Goal: Task Accomplishment & Management: Manage account settings

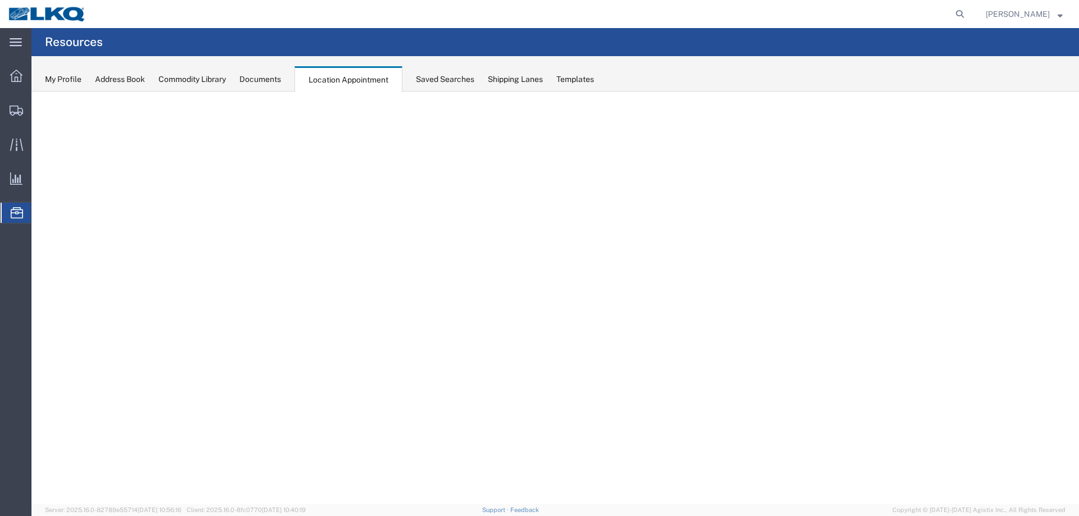
select select "27634"
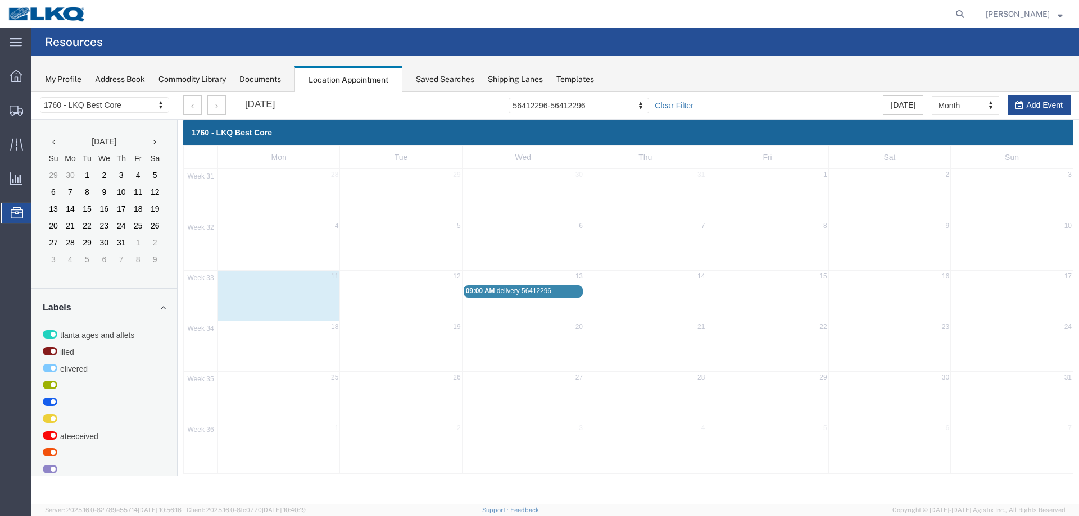
click at [677, 107] on link "Clear Filter" at bounding box center [674, 105] width 38 height 11
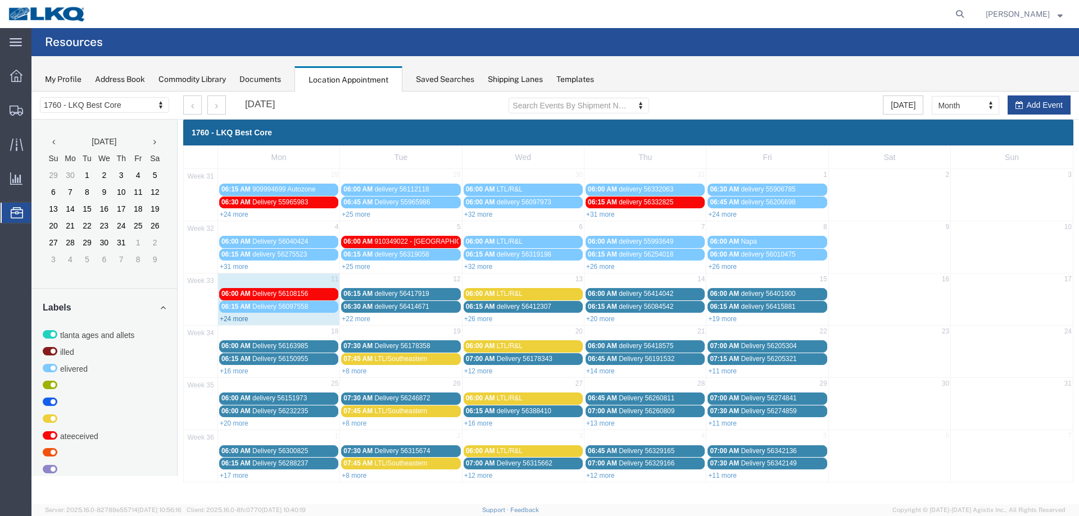
click at [241, 318] on link "+24 more" at bounding box center [234, 319] width 29 height 8
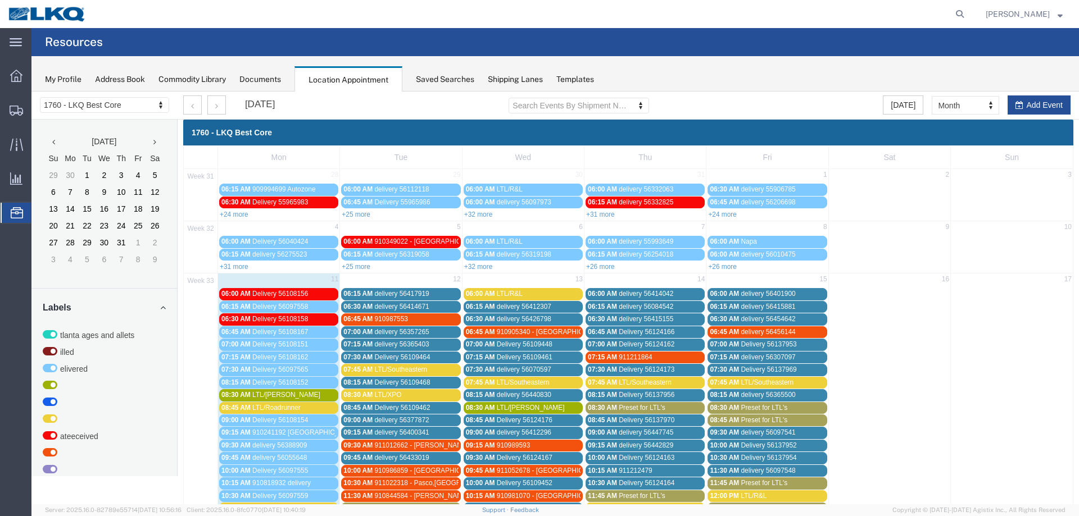
click at [433, 77] on div "Saved Searches" at bounding box center [445, 80] width 58 height 12
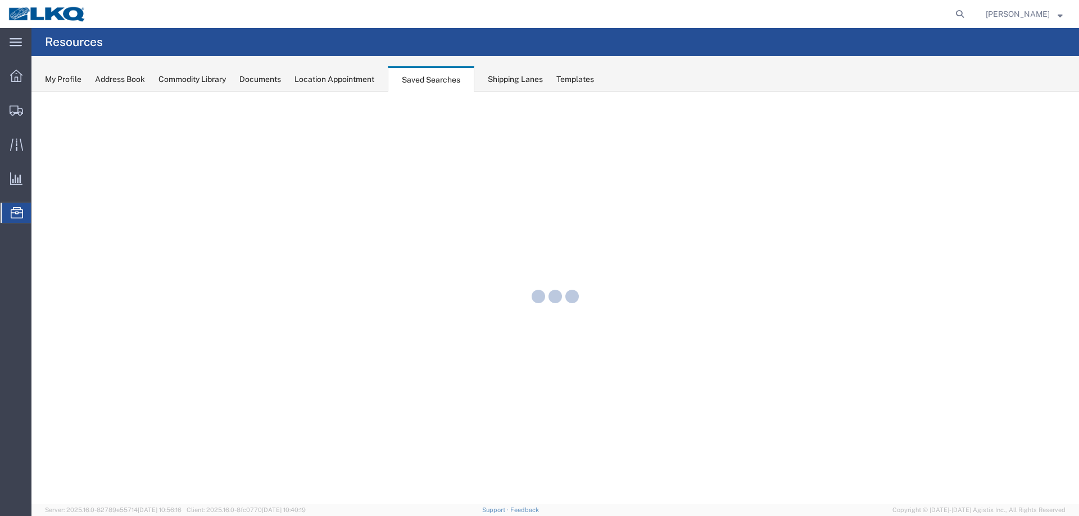
click at [358, 80] on div "Location Appointment" at bounding box center [334, 80] width 80 height 12
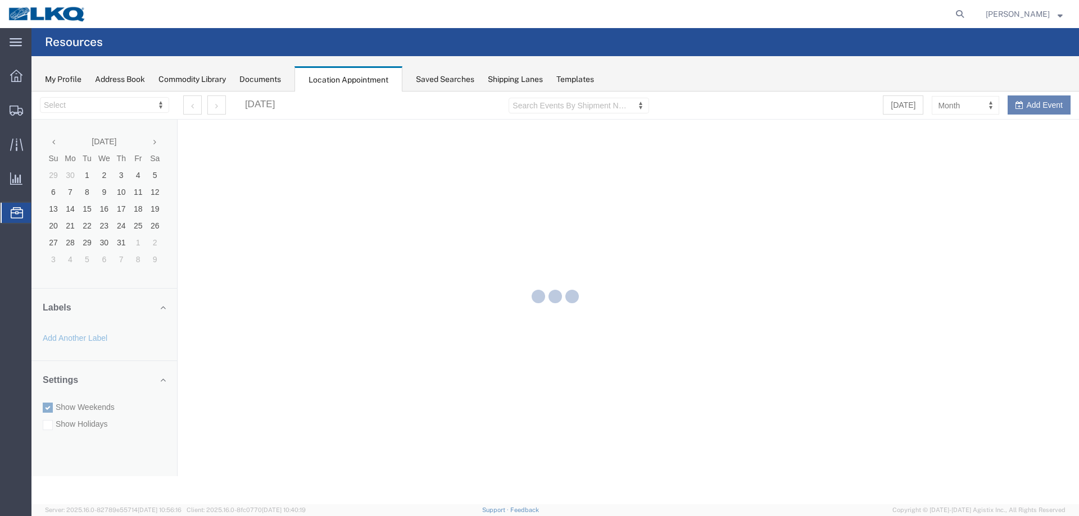
select select "27634"
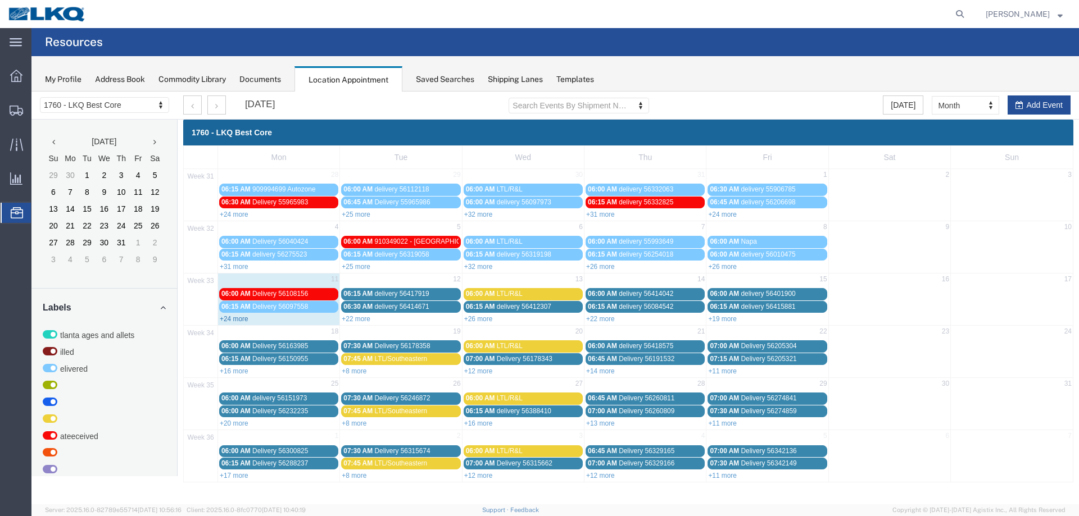
click at [232, 320] on link "+24 more" at bounding box center [234, 319] width 29 height 8
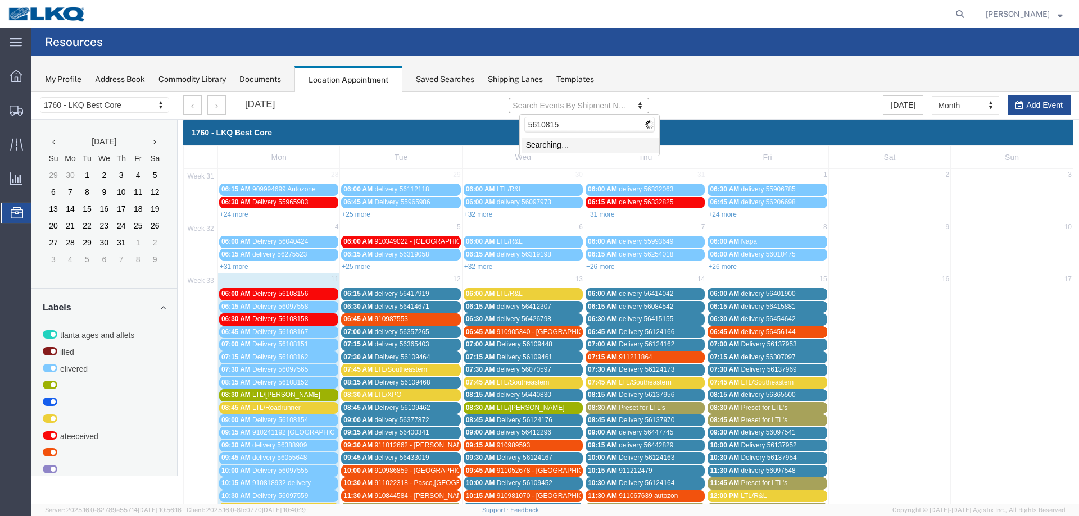
type input "56108151"
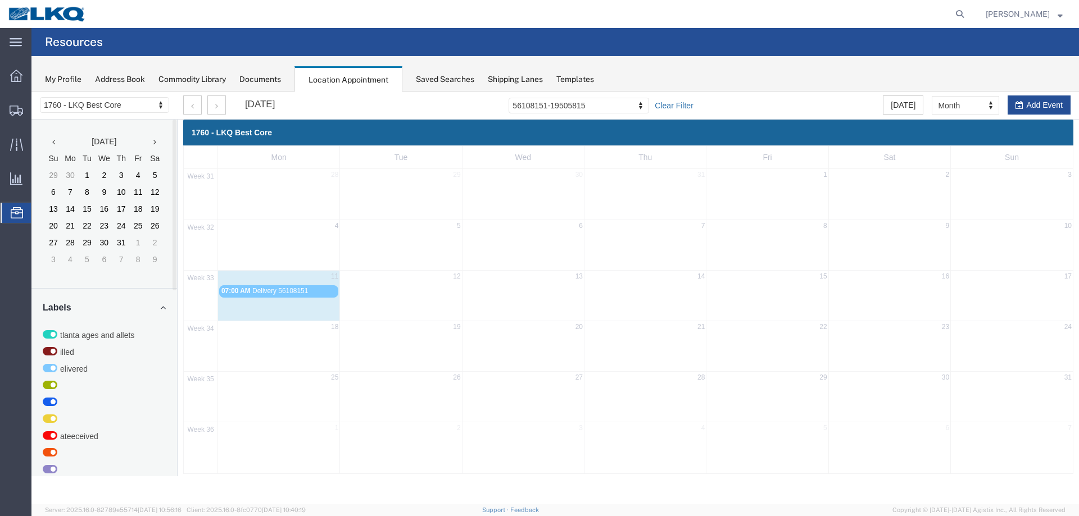
drag, startPoint x: 34, startPoint y: 261, endPoint x: 690, endPoint y: 101, distance: 674.9
click at [690, 101] on link "Clear Filter" at bounding box center [674, 105] width 38 height 11
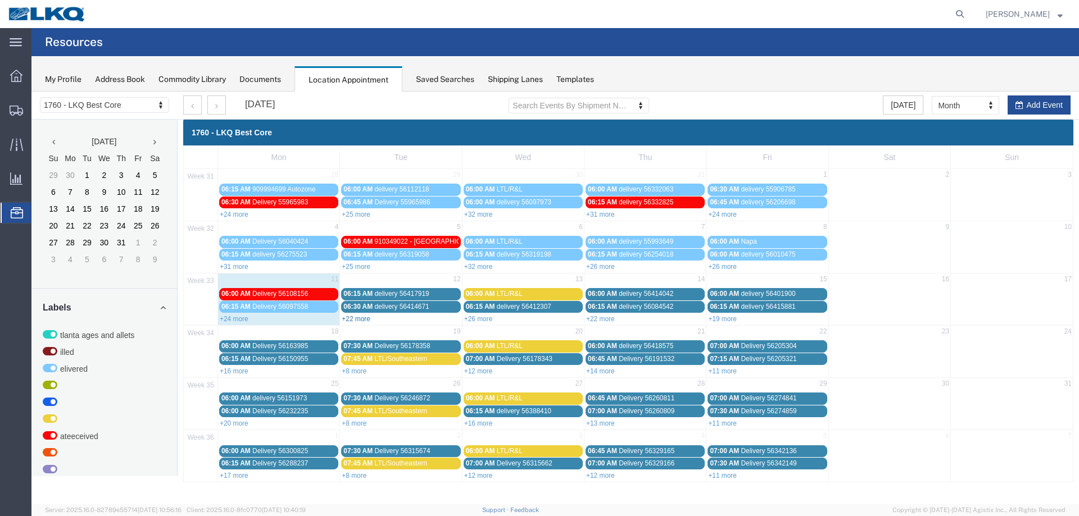
click at [361, 321] on link "+22 more" at bounding box center [356, 319] width 29 height 8
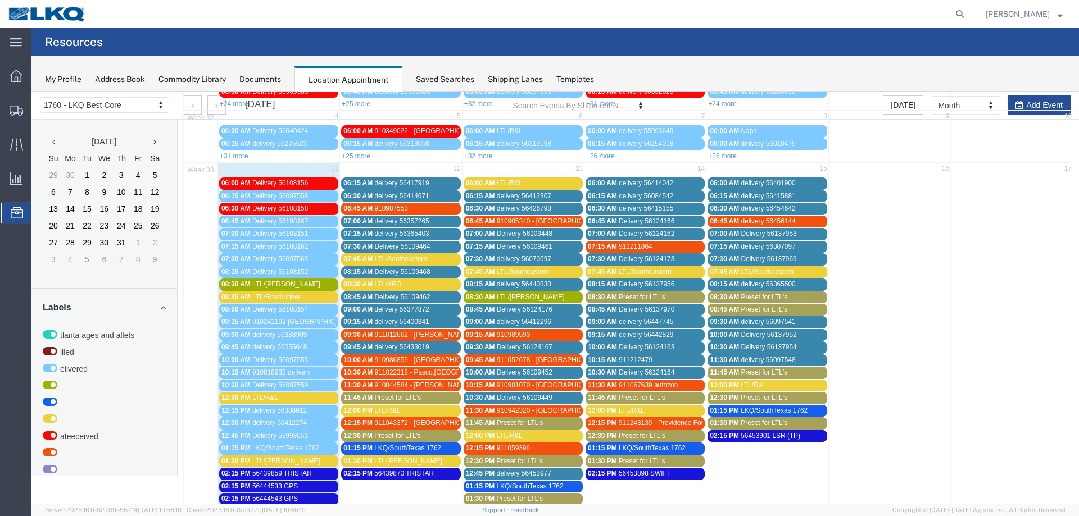
scroll to position [112, 0]
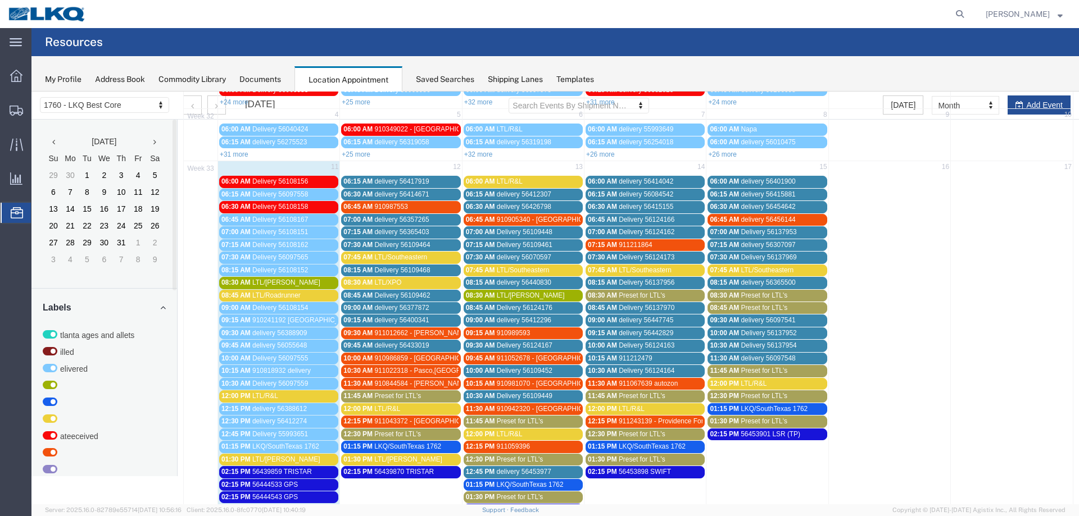
click at [383, 458] on span "LTL/[PERSON_NAME]" at bounding box center [408, 460] width 68 height 8
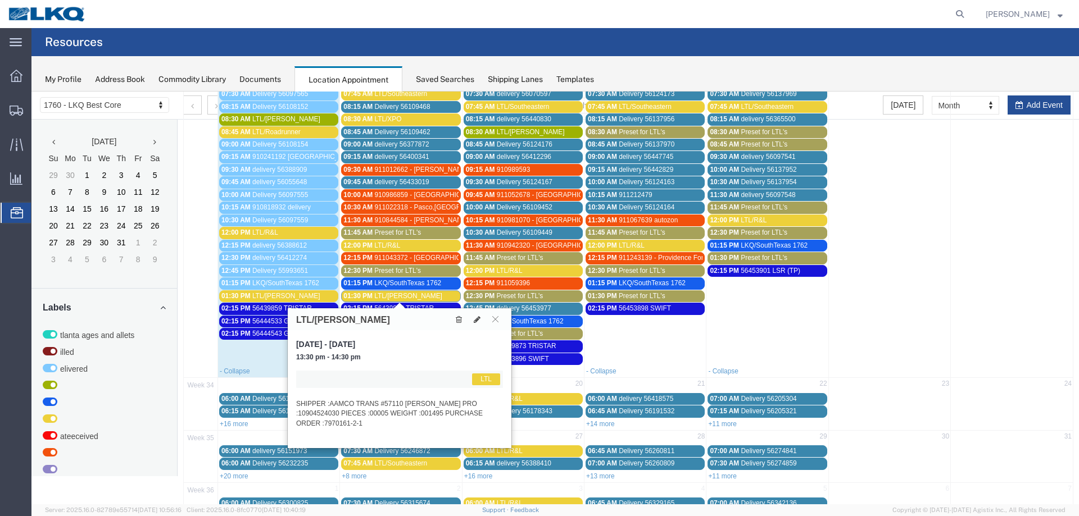
scroll to position [319, 0]
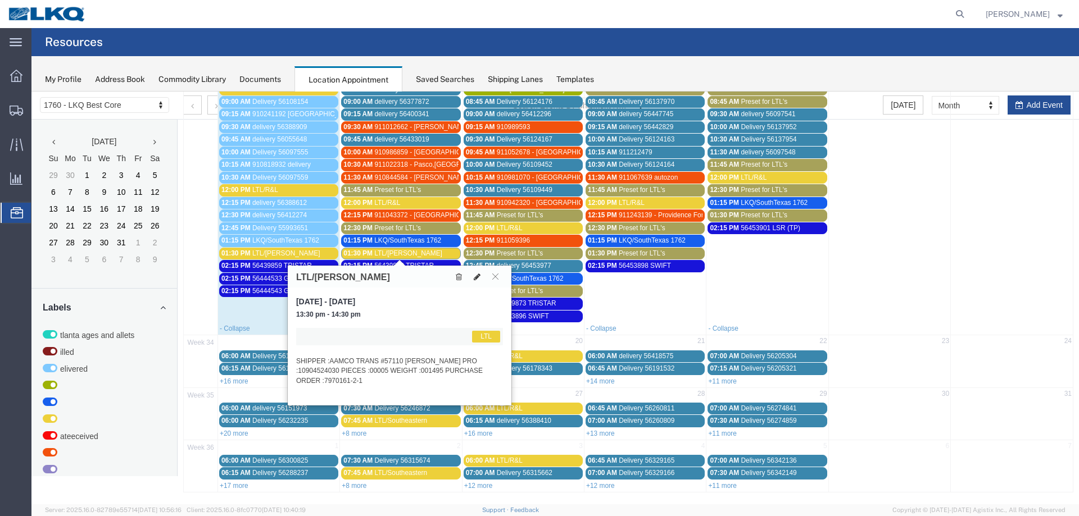
click at [477, 271] on button at bounding box center [477, 277] width 16 height 12
select select "1"
select select "25"
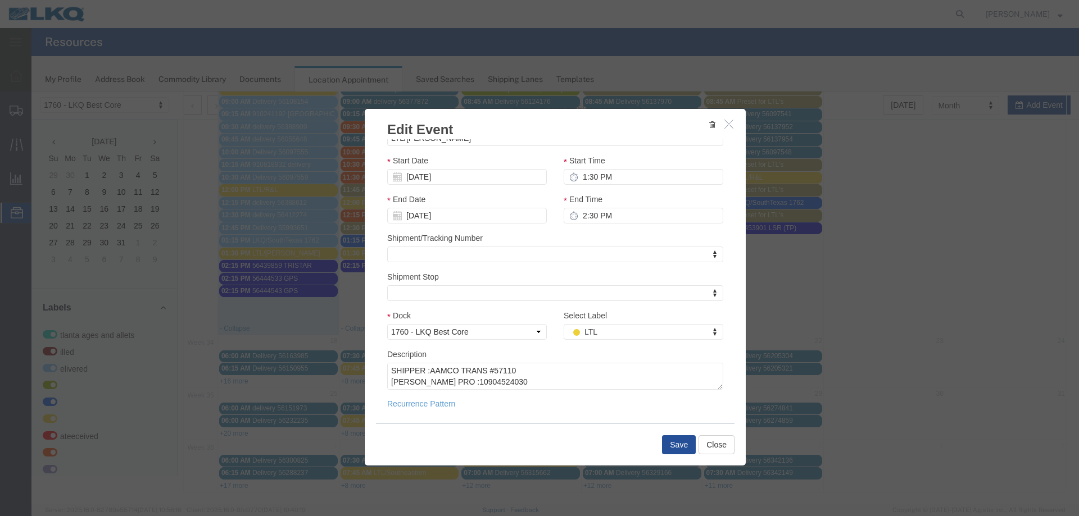
scroll to position [56, 0]
click at [450, 378] on textarea "SHIPPER :AAMCO TRANS #57110 [PERSON_NAME] PRO :10904524030 PIECES :00005 WEIGHT…" at bounding box center [555, 376] width 336 height 27
paste textarea "SHIPPER :MASTERMINDS AUTO REPAIR [PERSON_NAME] PRO :10798821190 PIECES :00001 W…"
type textarea "SHIPPER :AAMCO TRANS #57110 [PERSON_NAME] PRO :10904524030 PIECES :00005 WEIGHT…"
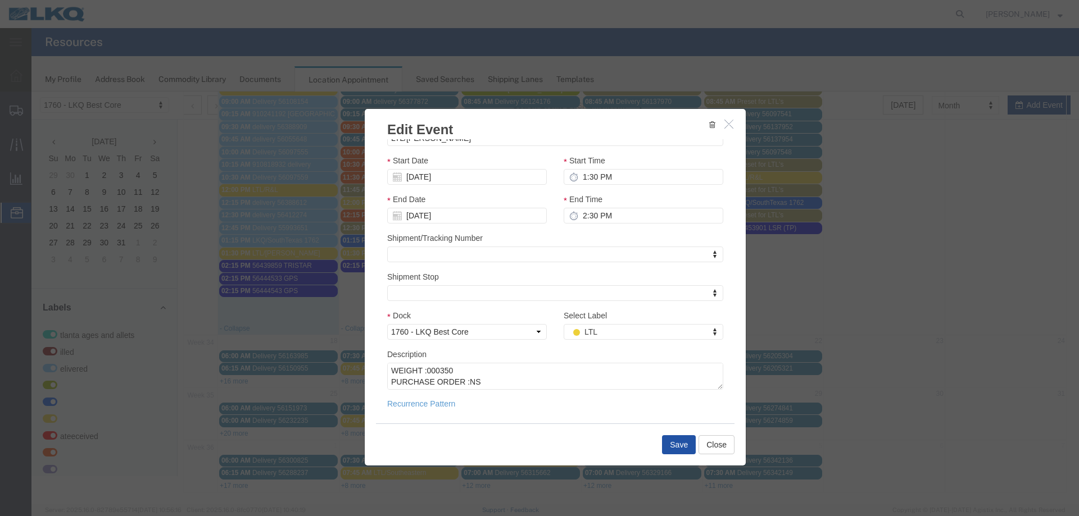
click at [662, 443] on button "Save" at bounding box center [679, 444] width 34 height 19
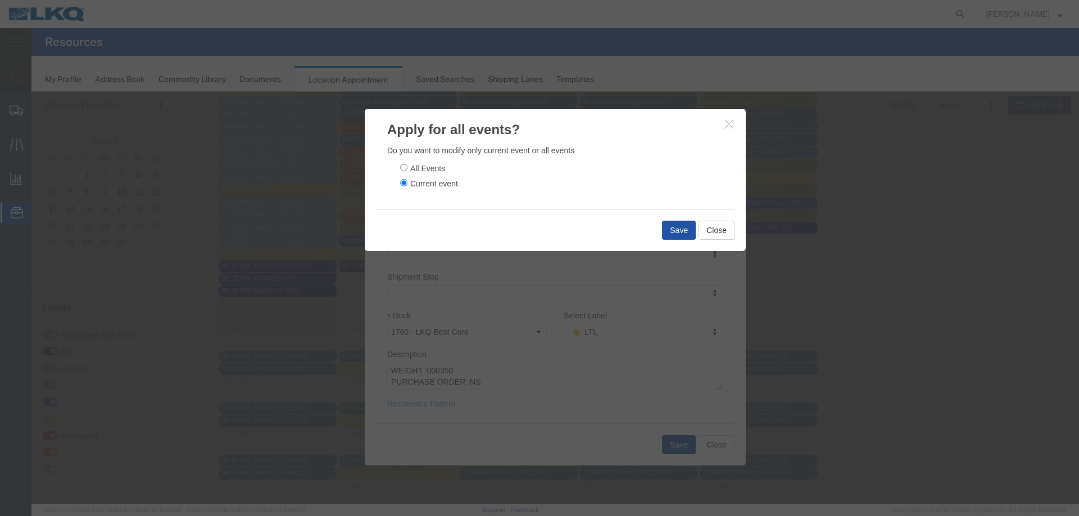
drag, startPoint x: 674, startPoint y: 223, endPoint x: 201, endPoint y: 167, distance: 476.4
click at [656, 223] on div "Save Close" at bounding box center [555, 230] width 358 height 42
click at [686, 231] on button "Save" at bounding box center [679, 230] width 34 height 19
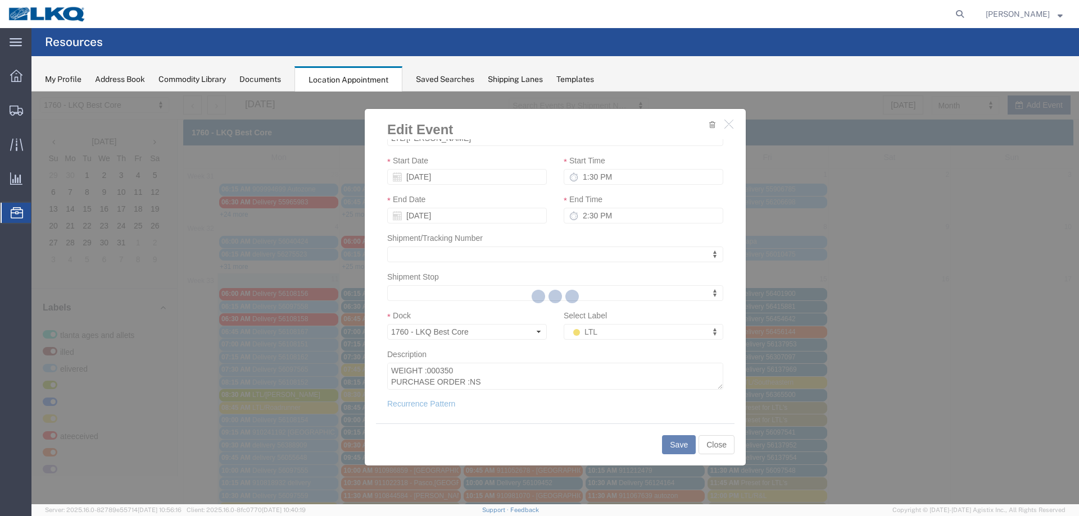
scroll to position [0, 0]
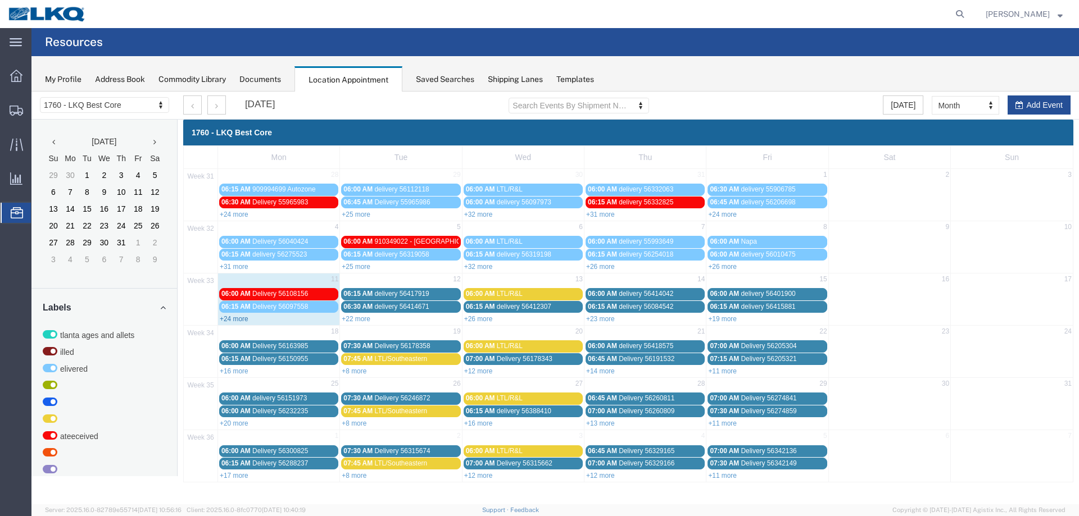
click at [240, 316] on link "+24 more" at bounding box center [234, 319] width 29 height 8
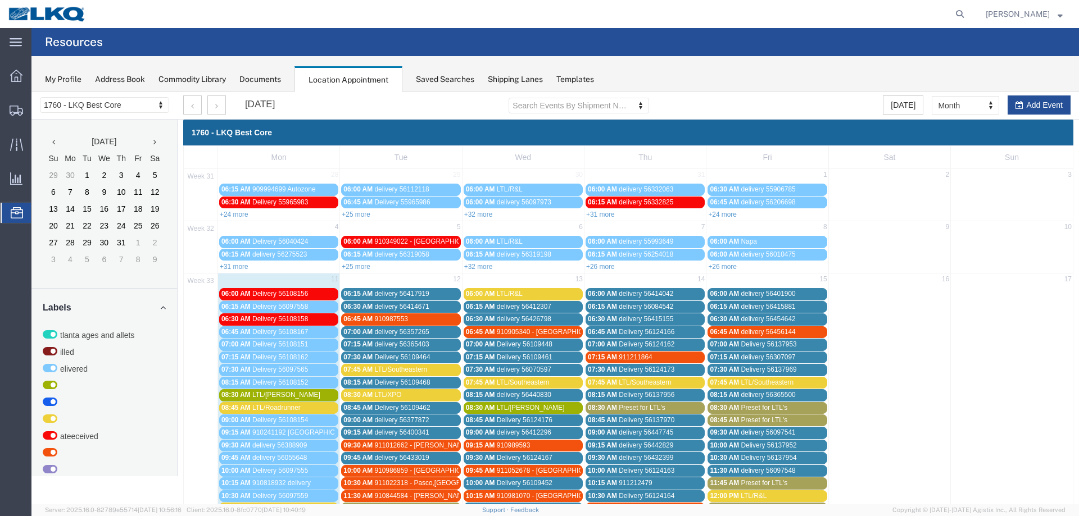
click at [927, 21] on agx-global-search at bounding box center [790, 14] width 360 height 28
click at [964, 16] on icon at bounding box center [960, 14] width 16 height 16
drag, startPoint x: 851, startPoint y: 8, endPoint x: 835, endPoint y: 7, distance: 15.8
click at [835, 7] on input "search" at bounding box center [781, 14] width 342 height 27
paste input "56290273"
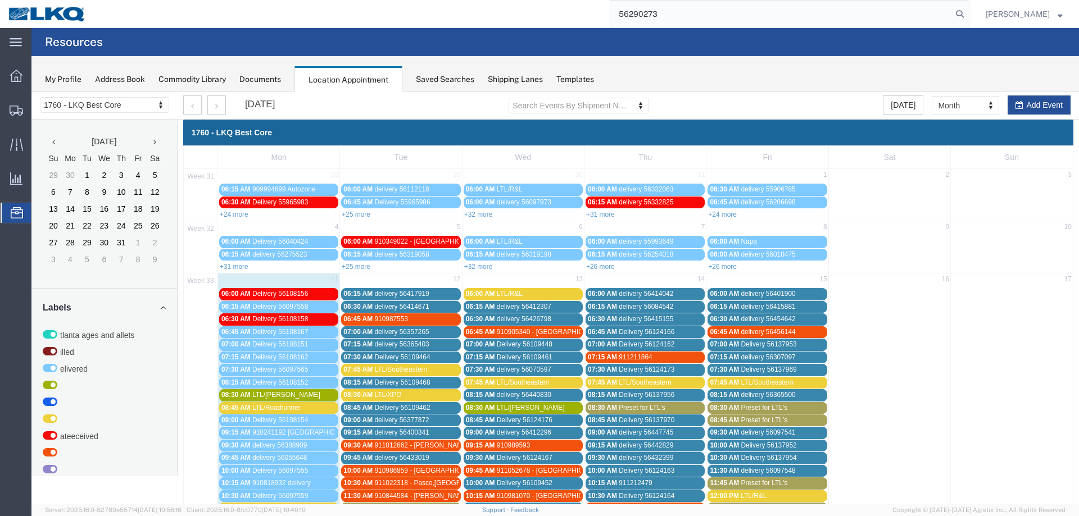
type input "56290273"
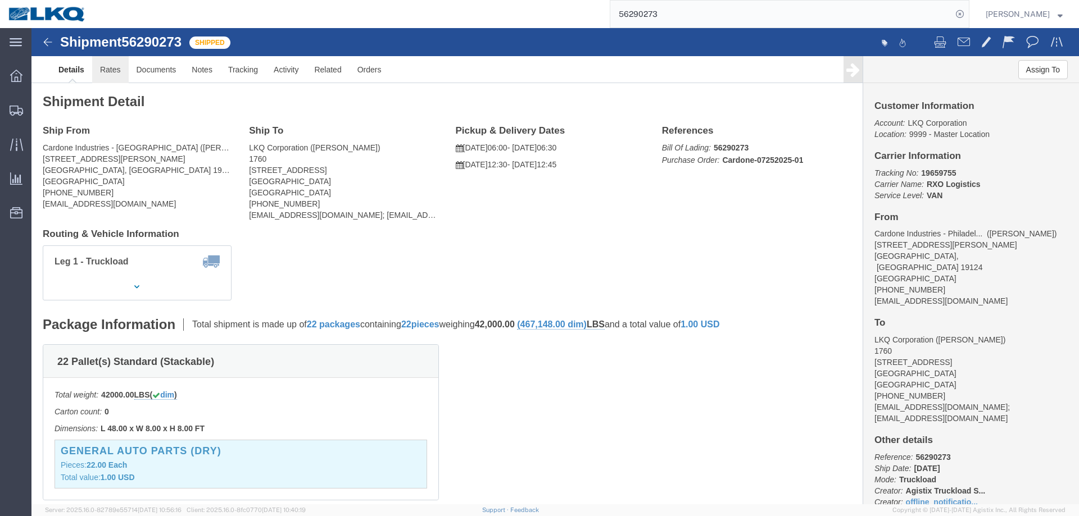
click link "Rates"
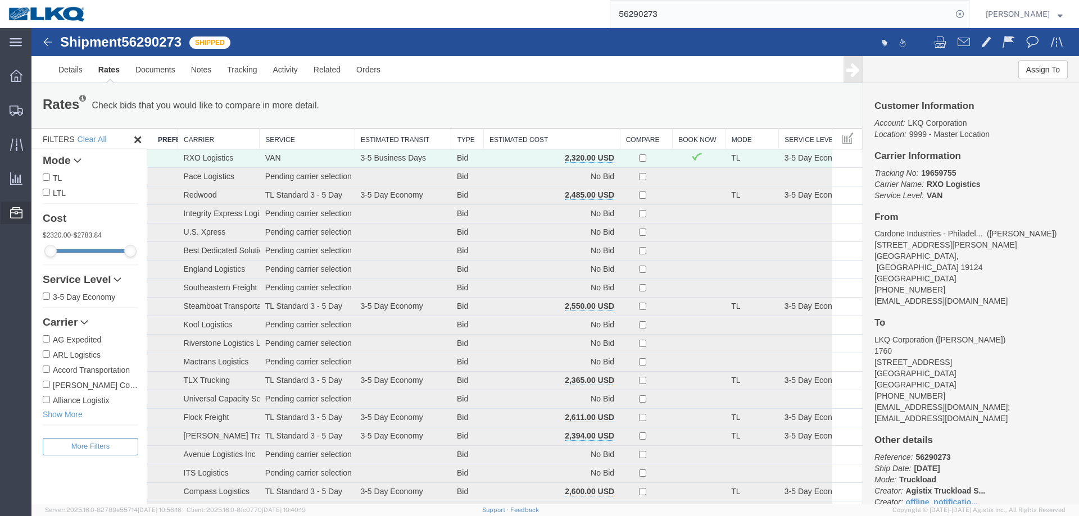
click at [0, 0] on span "Location Appointment" at bounding box center [0, 0] width 0 height 0
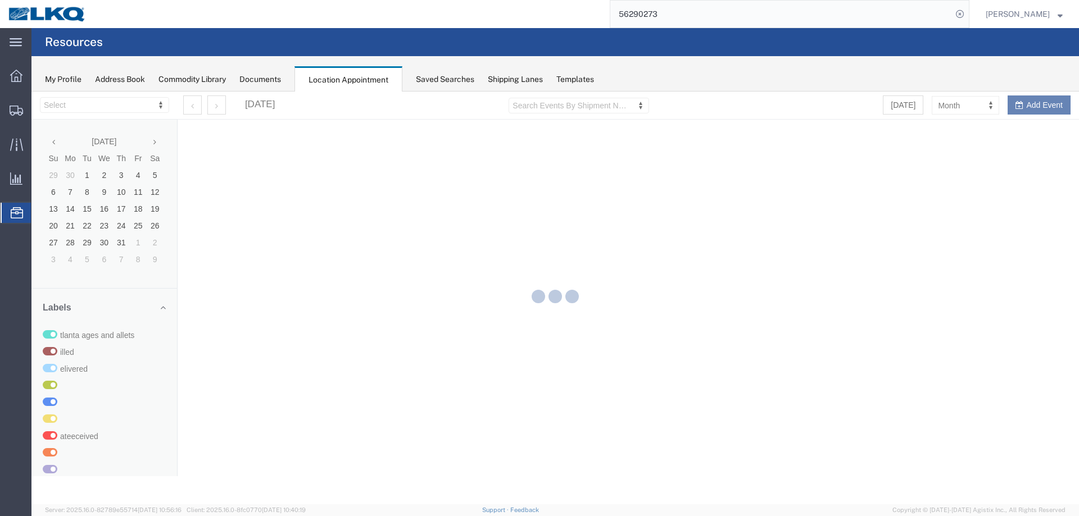
select select "27634"
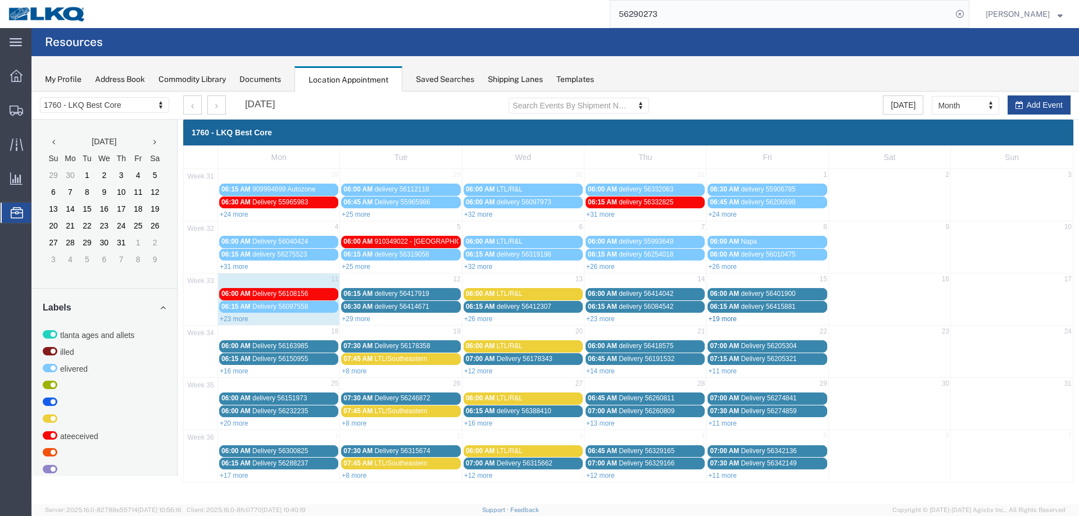
click at [718, 318] on link "+19 more" at bounding box center [722, 319] width 29 height 8
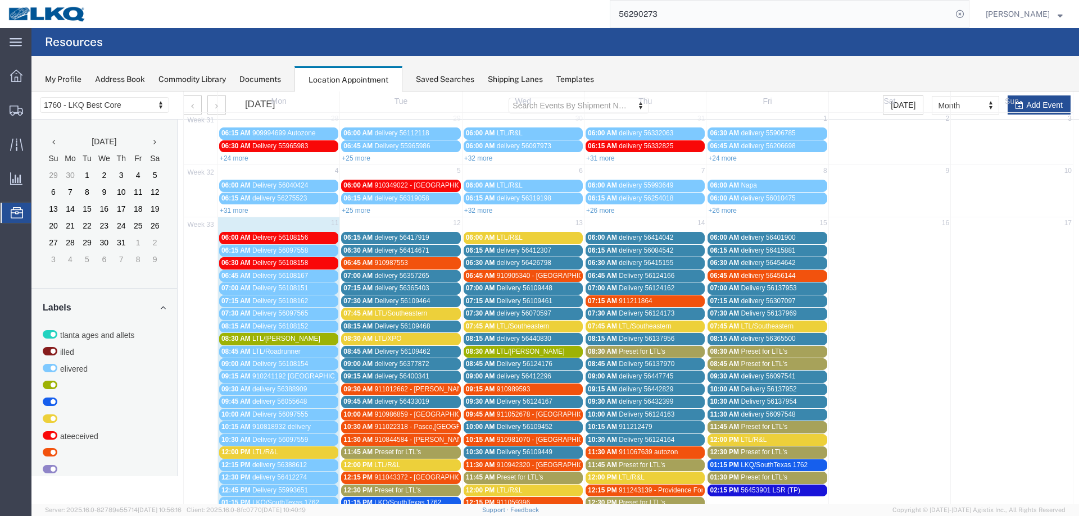
scroll to position [112, 0]
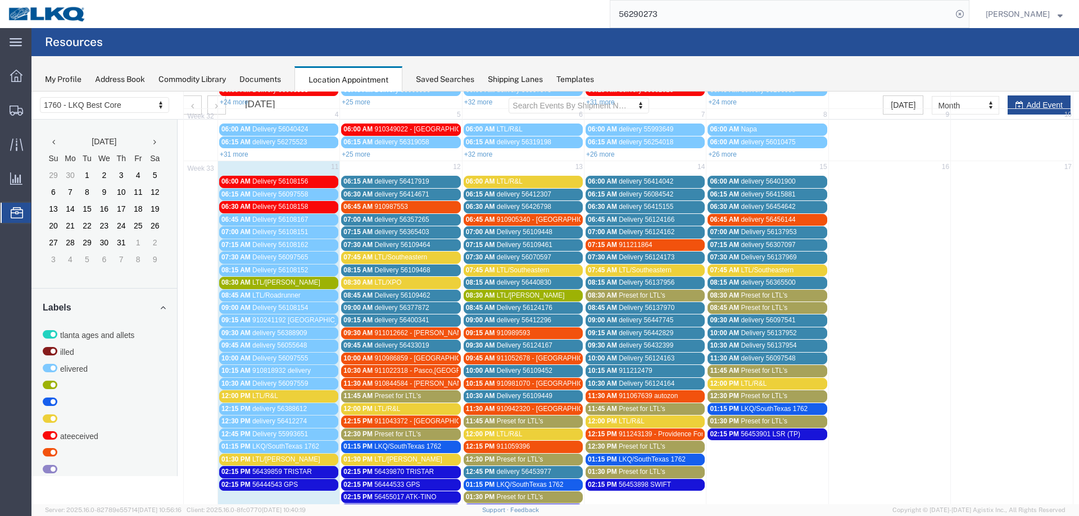
click at [741, 310] on span "Preset for LTL's" at bounding box center [764, 308] width 47 height 8
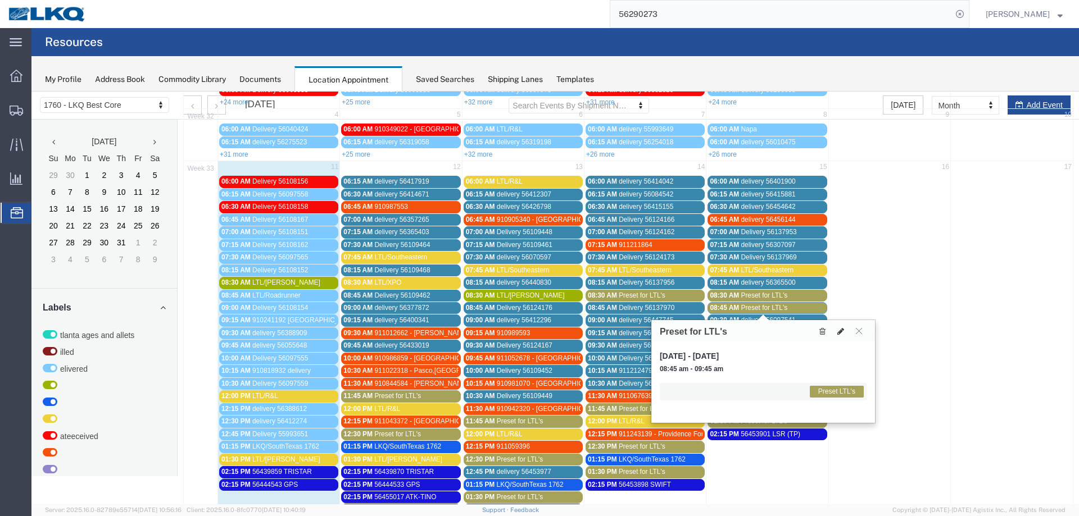
click at [838, 333] on icon at bounding box center [840, 332] width 7 height 8
select select "1"
select select "420"
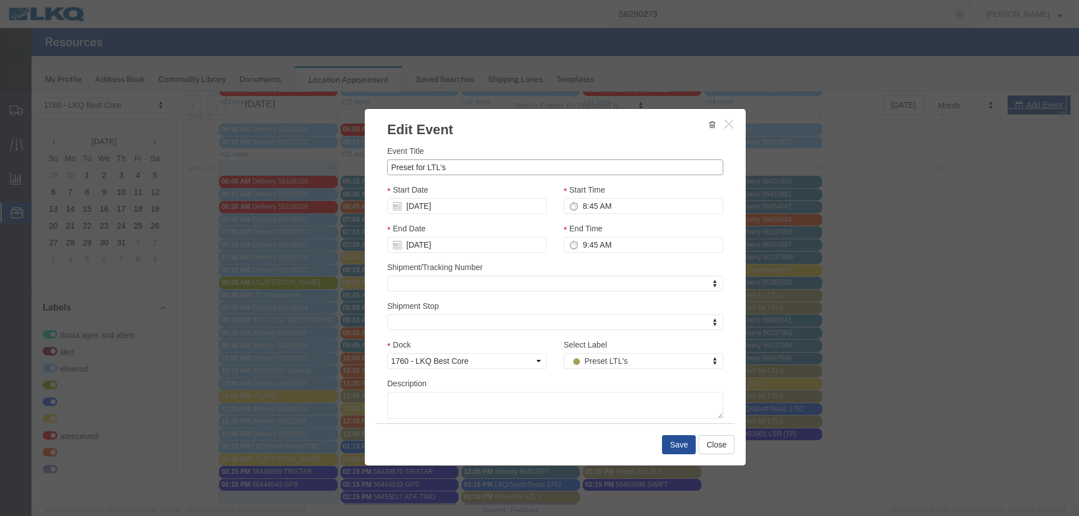
drag, startPoint x: 447, startPoint y: 167, endPoint x: 314, endPoint y: 166, distance: 133.2
click at [314, 166] on div "Edit Event Event Title Preset for LTL's Start Date [DATE] Start Time 8:45 AM En…" at bounding box center [554, 298] width 1047 height 413
paste input "text"
paste input "G"
drag, startPoint x: 414, startPoint y: 169, endPoint x: 498, endPoint y: 166, distance: 83.8
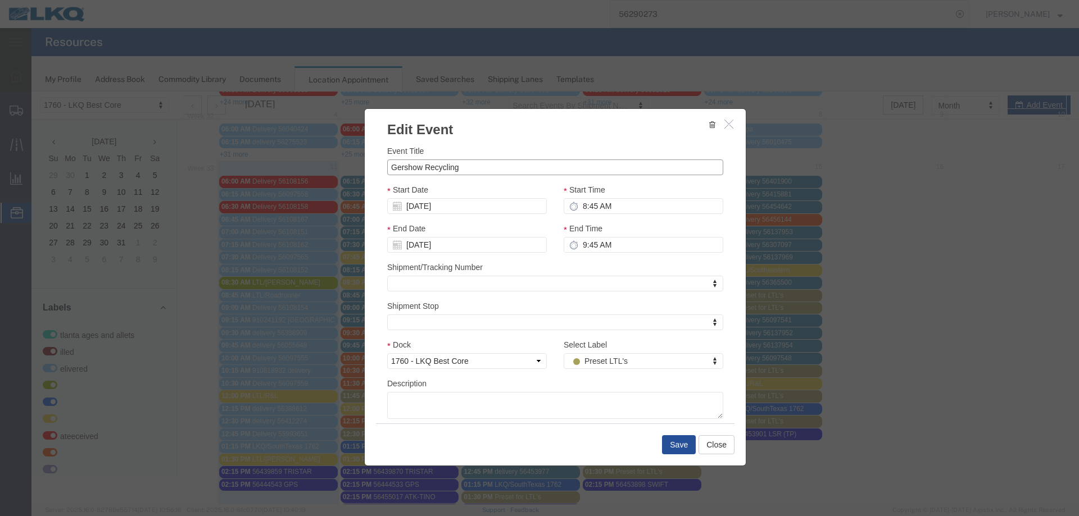
click at [498, 166] on input "Gershow Recycling" at bounding box center [555, 168] width 336 height 16
type input "Gershow Recycling"
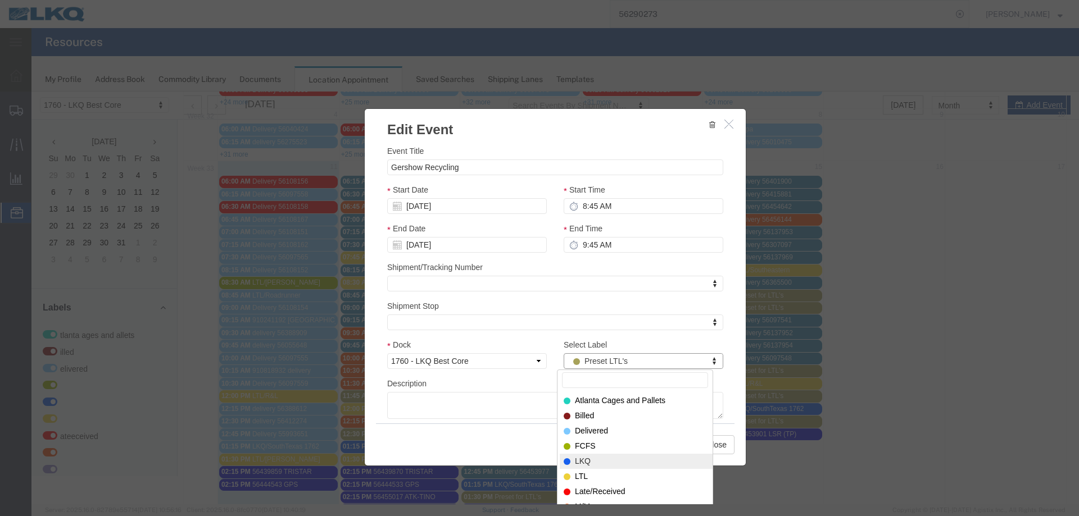
select select "22"
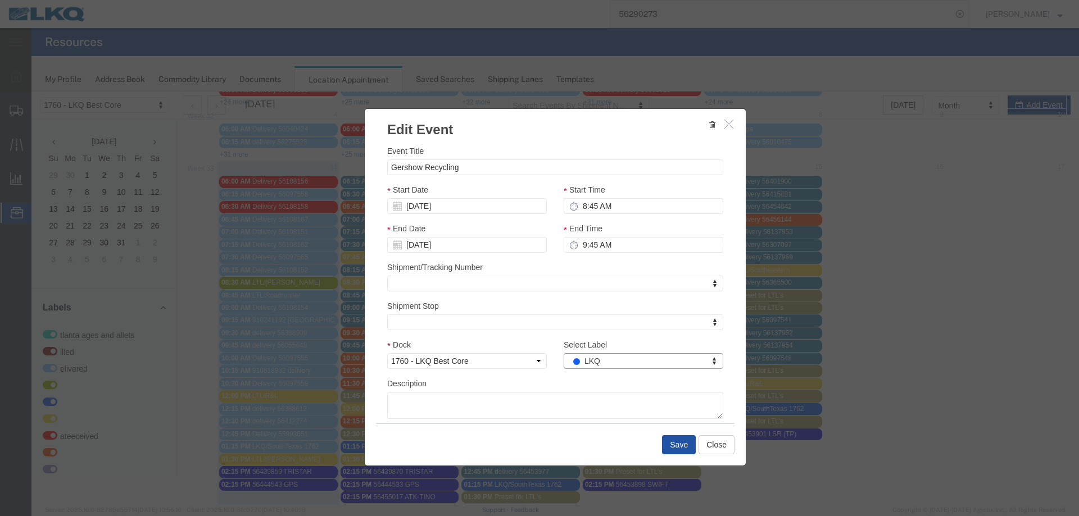
click at [678, 444] on button "Save" at bounding box center [679, 444] width 34 height 19
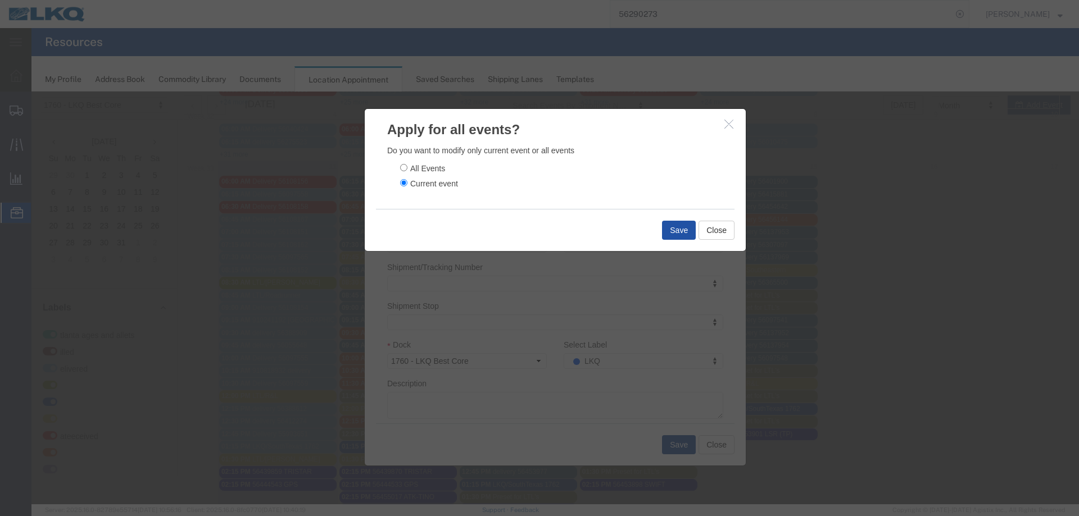
click at [674, 235] on button "Save" at bounding box center [679, 230] width 34 height 19
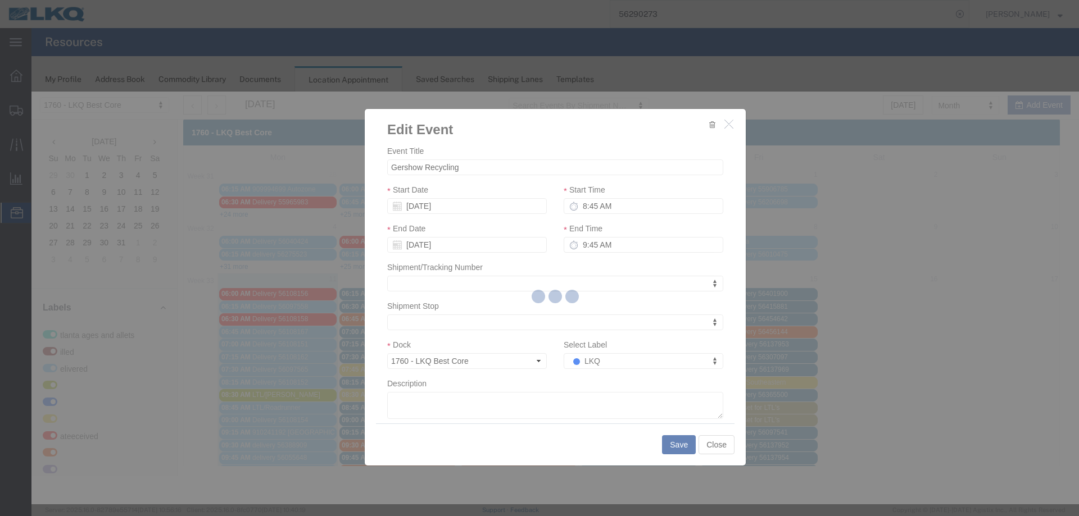
scroll to position [0, 0]
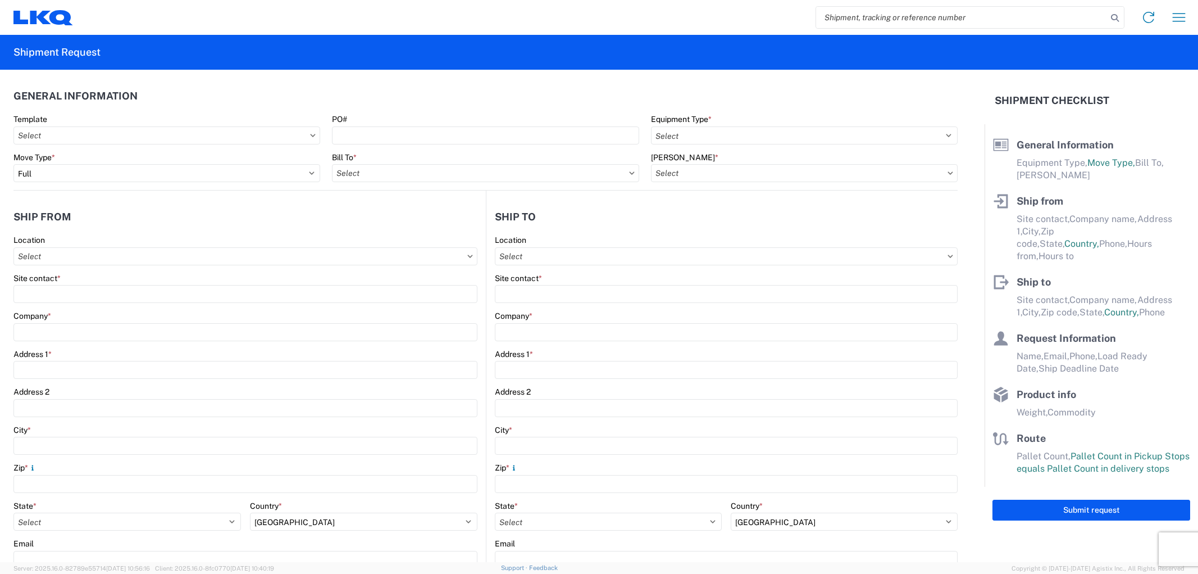
select select "FULL"
select select "US"
select select "LBS"
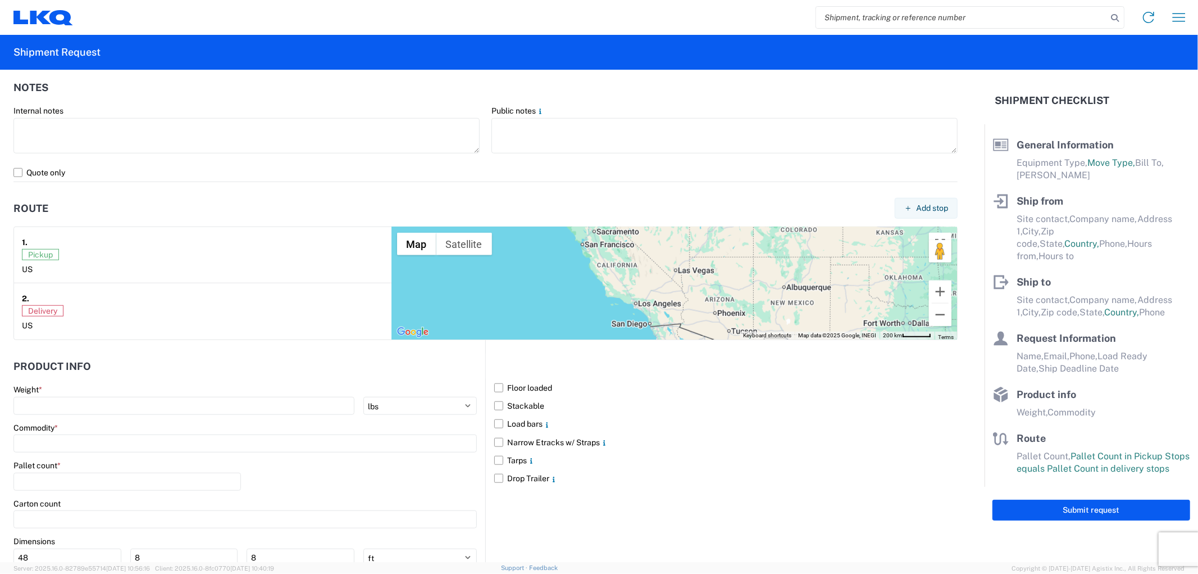
scroll to position [829, 0]
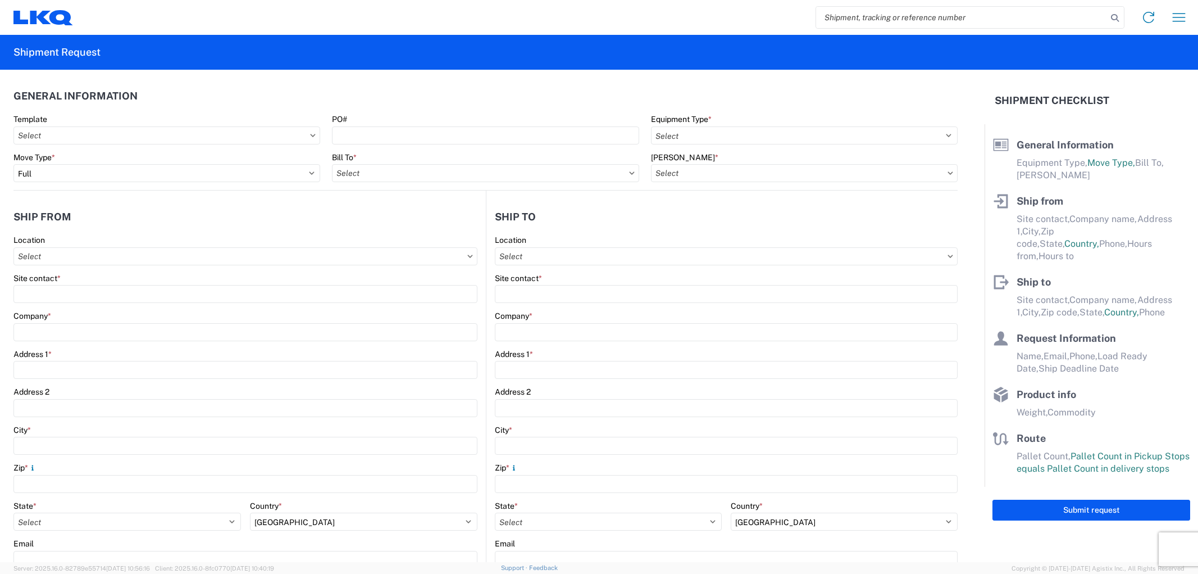
select select "FULL"
select select "US"
select select "LBS"
